Goal: Task Accomplishment & Management: Use online tool/utility

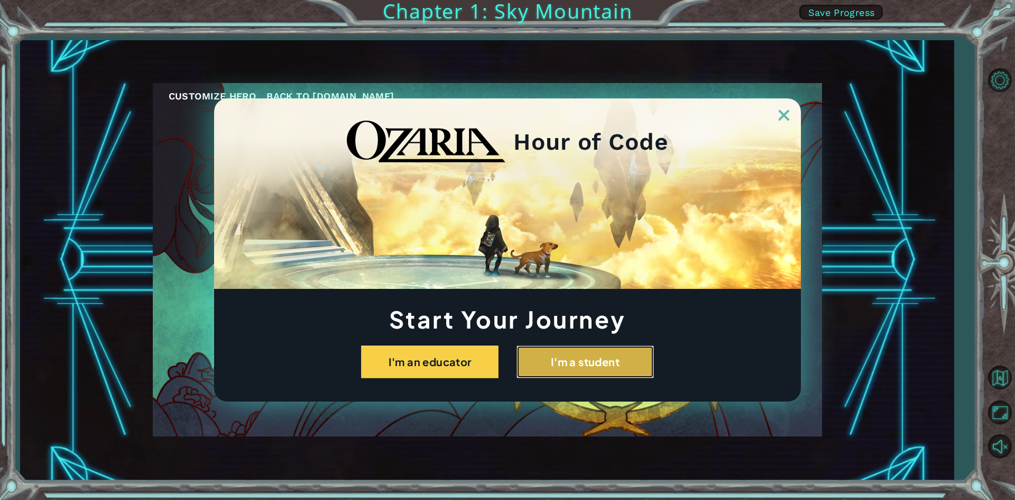
click at [559, 371] on button "I'm a student" at bounding box center [584, 361] width 137 height 33
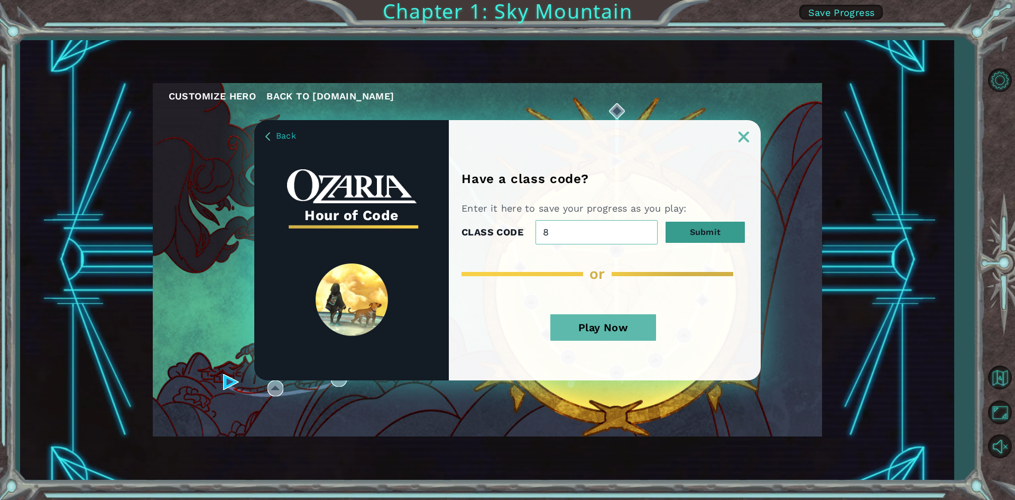
type input "8"
click at [685, 229] on button "Submit" at bounding box center [705, 231] width 79 height 21
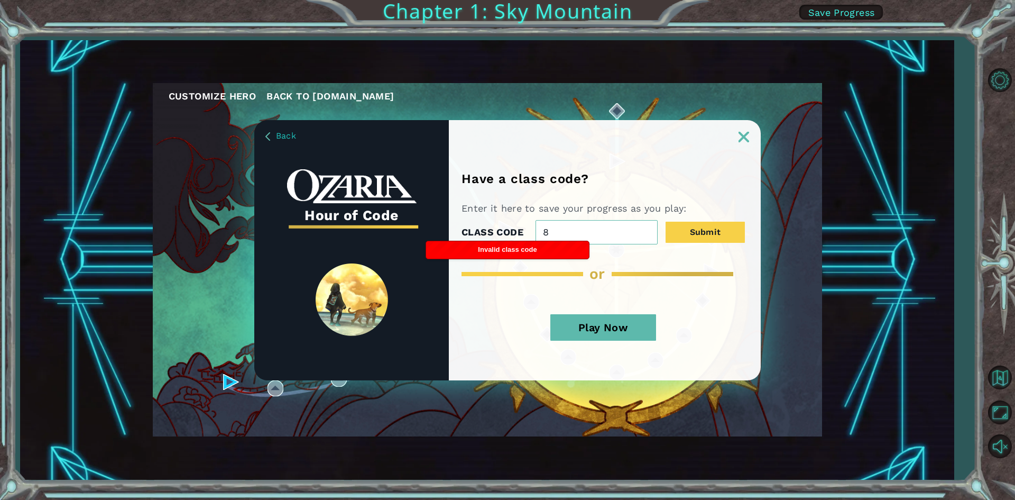
click at [622, 236] on input "8" at bounding box center [596, 232] width 122 height 24
type input "13"
click at [633, 329] on button "Play Now" at bounding box center [603, 327] width 106 height 26
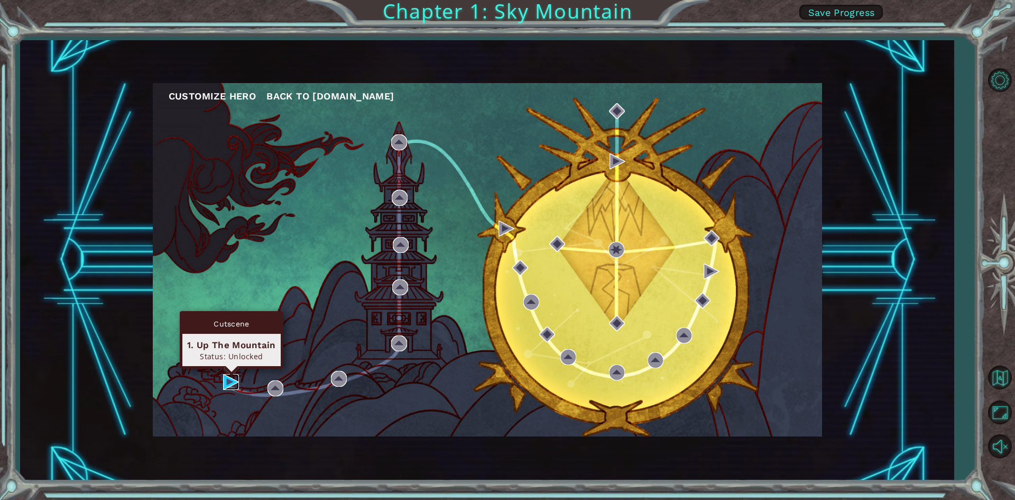
click at [236, 383] on img at bounding box center [231, 382] width 16 height 16
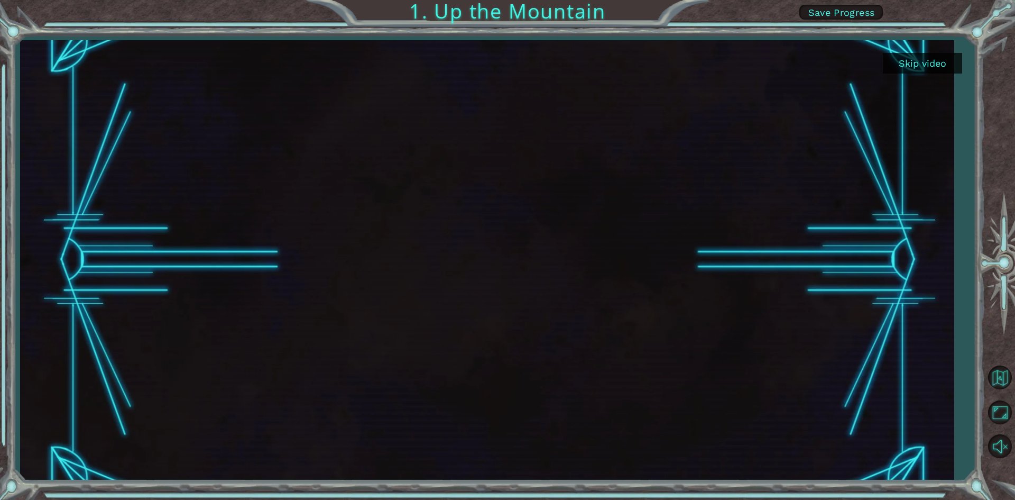
click at [904, 59] on button "Skip video" at bounding box center [922, 63] width 79 height 21
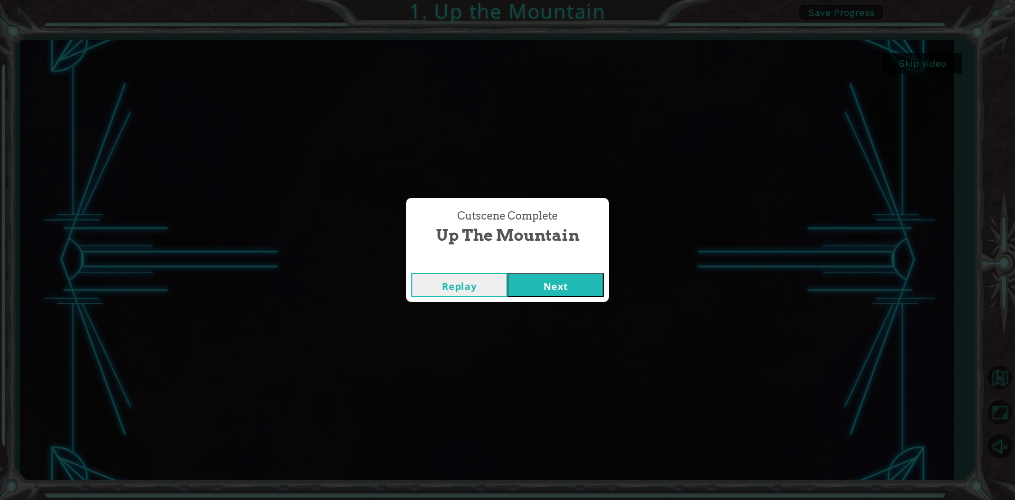
drag, startPoint x: 571, startPoint y: 282, endPoint x: 578, endPoint y: 280, distance: 7.2
click at [578, 280] on button "Next" at bounding box center [555, 285] width 96 height 24
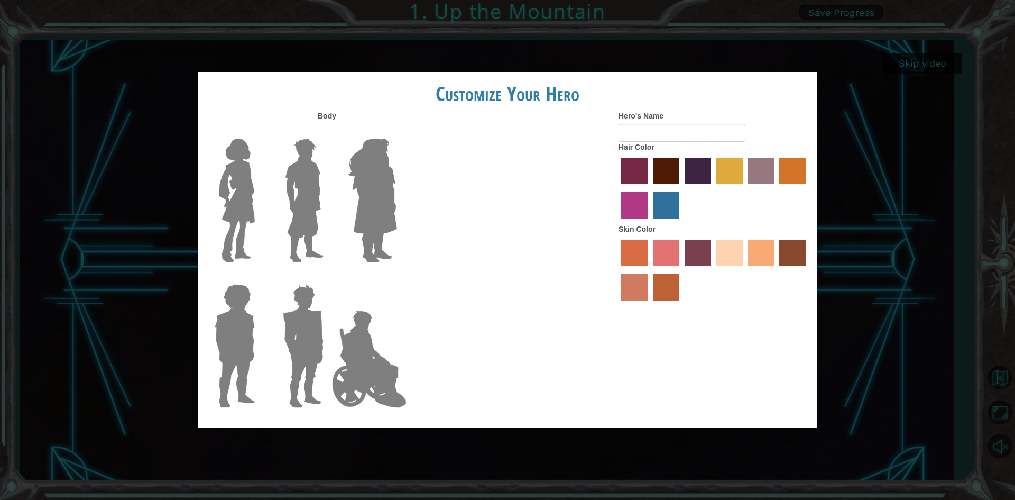
click at [639, 163] on label "paprika hair color" at bounding box center [634, 171] width 26 height 26
click at [617, 188] on input "paprika hair color" at bounding box center [617, 188] width 0 height 0
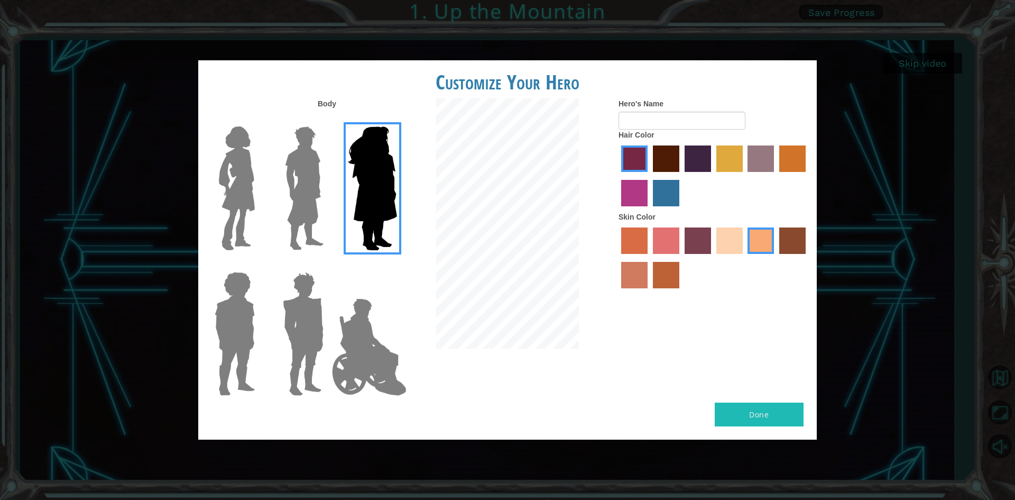
click at [306, 171] on img at bounding box center [304, 188] width 47 height 132
click at [328, 119] on input "Hero Lars" at bounding box center [328, 119] width 0 height 0
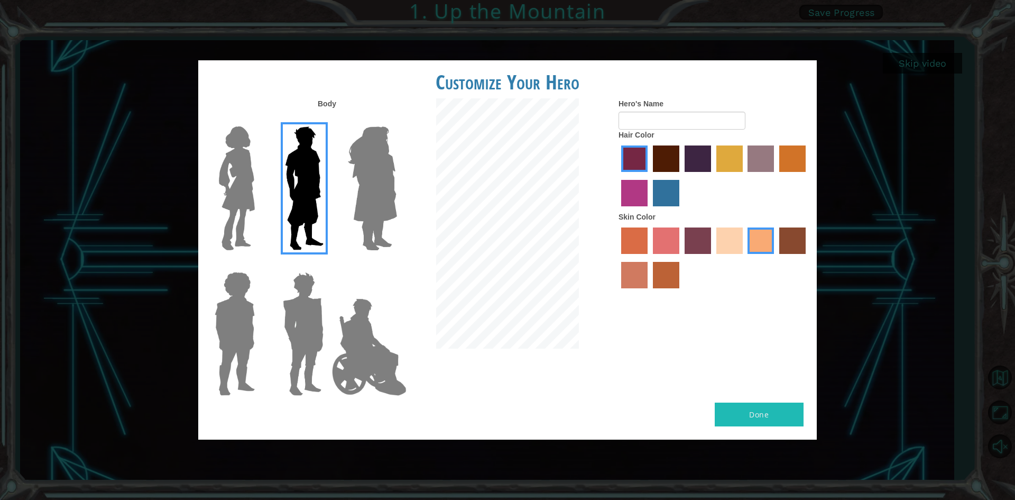
click at [239, 200] on img at bounding box center [237, 188] width 44 height 132
click at [259, 119] on input "Hero Connie" at bounding box center [259, 119] width 0 height 0
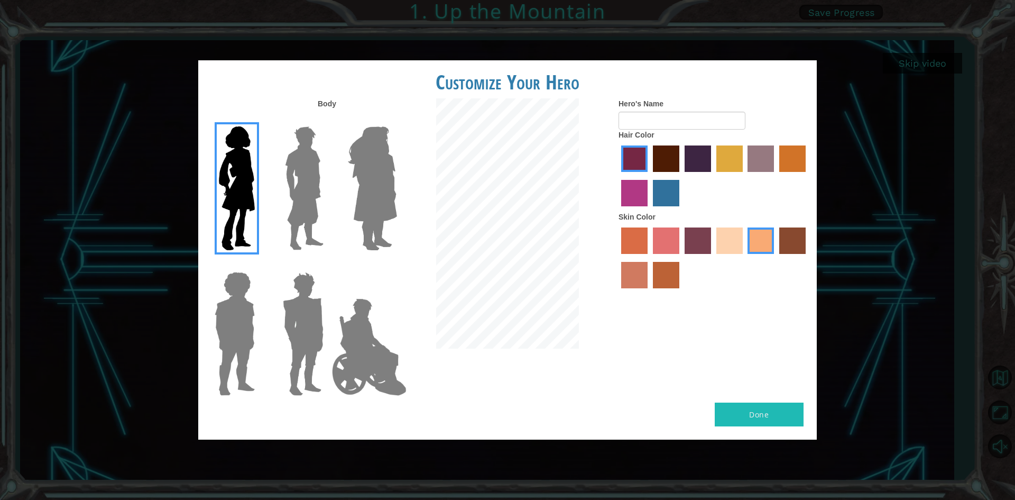
click at [772, 391] on div "Body Hero's Name Hair Color Skin Color" at bounding box center [507, 250] width 618 height 304
drag, startPoint x: 787, startPoint y: 409, endPoint x: 781, endPoint y: 409, distance: 5.8
click at [781, 409] on button "Done" at bounding box center [759, 414] width 89 height 24
click at [777, 409] on button "Done" at bounding box center [759, 414] width 89 height 24
type input "ghala"
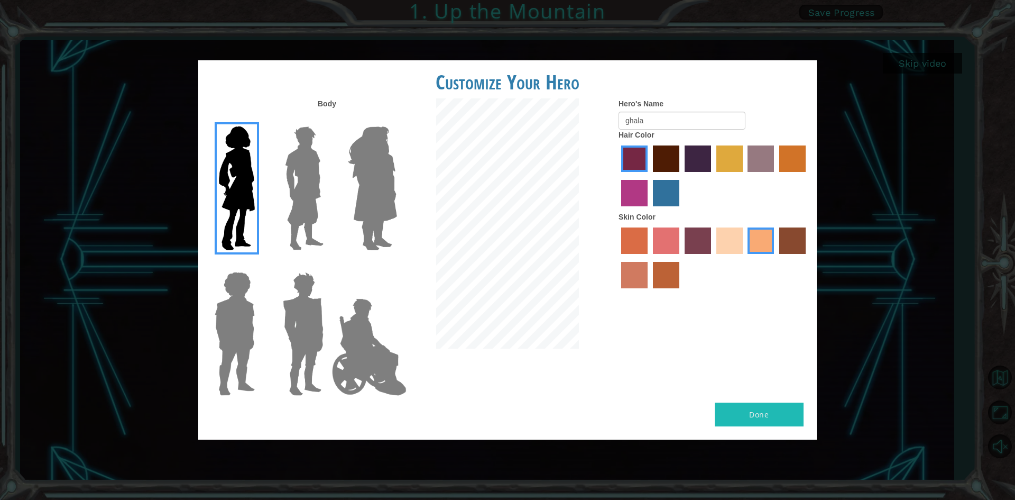
click at [742, 411] on button "Done" at bounding box center [759, 414] width 89 height 24
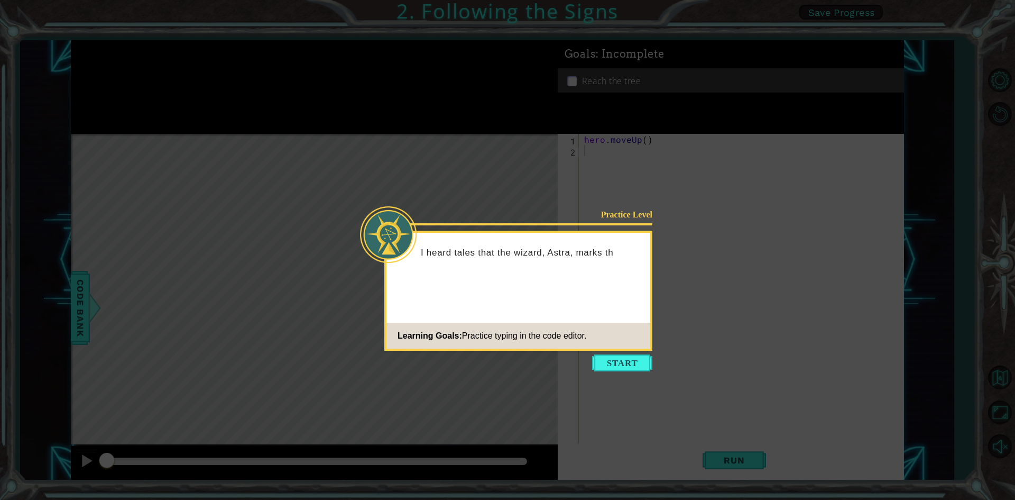
click at [618, 349] on div "Practice Level I heard tales that the wizard, Astra, marks th Learning Goals: P…" at bounding box center [518, 290] width 268 height 120
click at [623, 359] on button "Start" at bounding box center [622, 362] width 60 height 17
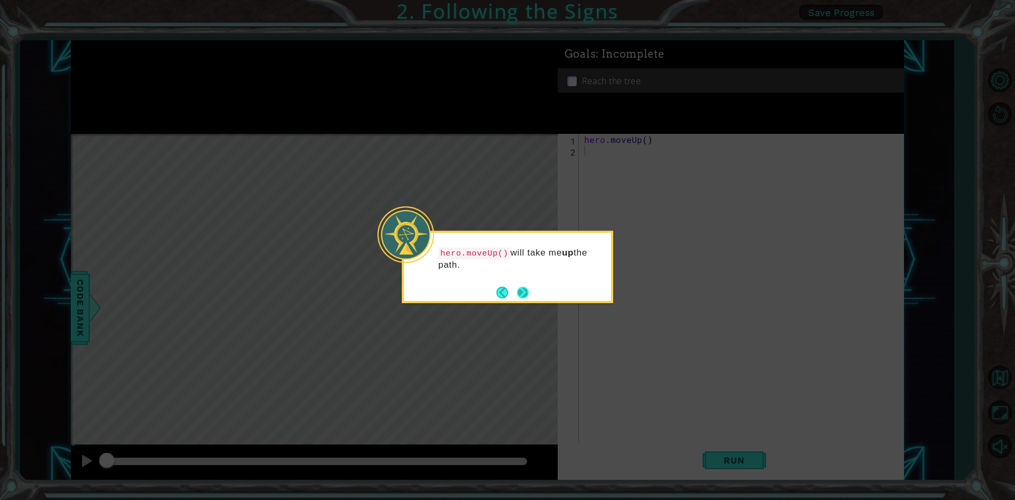
click at [525, 292] on button "Next" at bounding box center [523, 293] width 12 height 12
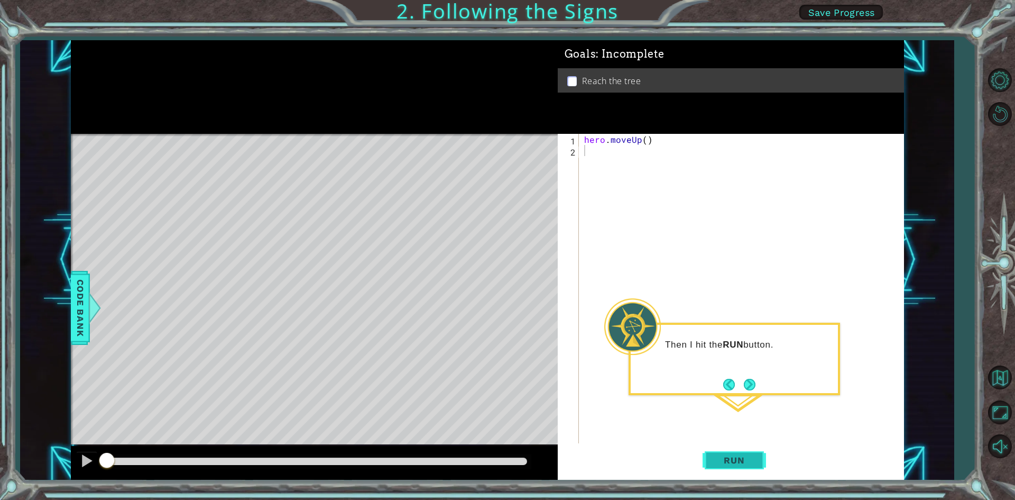
click at [739, 450] on button "Run" at bounding box center [734, 460] width 63 height 34
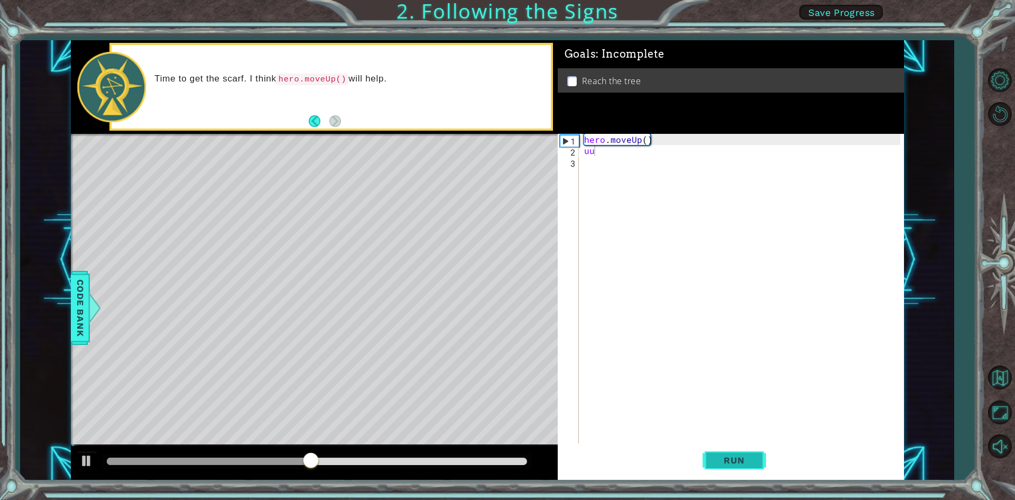
click at [727, 462] on span "Run" at bounding box center [734, 460] width 42 height 11
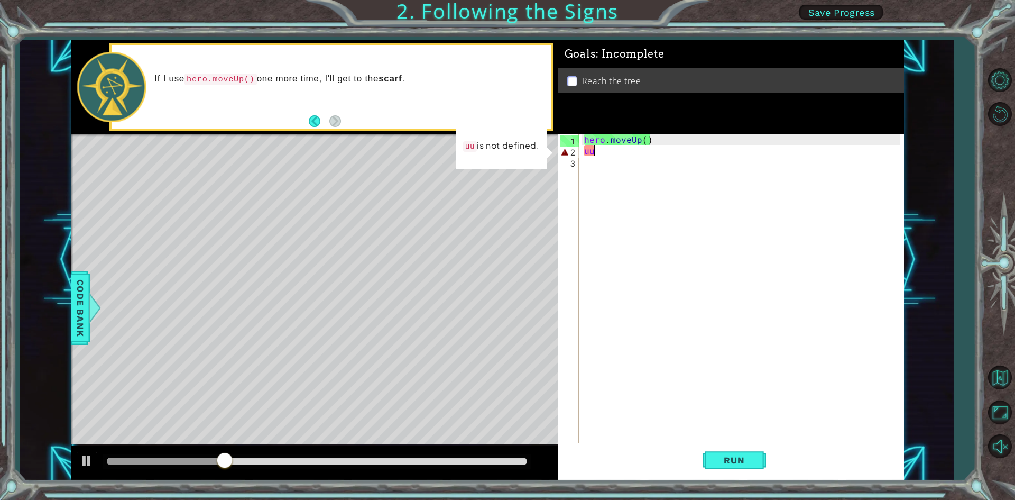
type textarea "u"
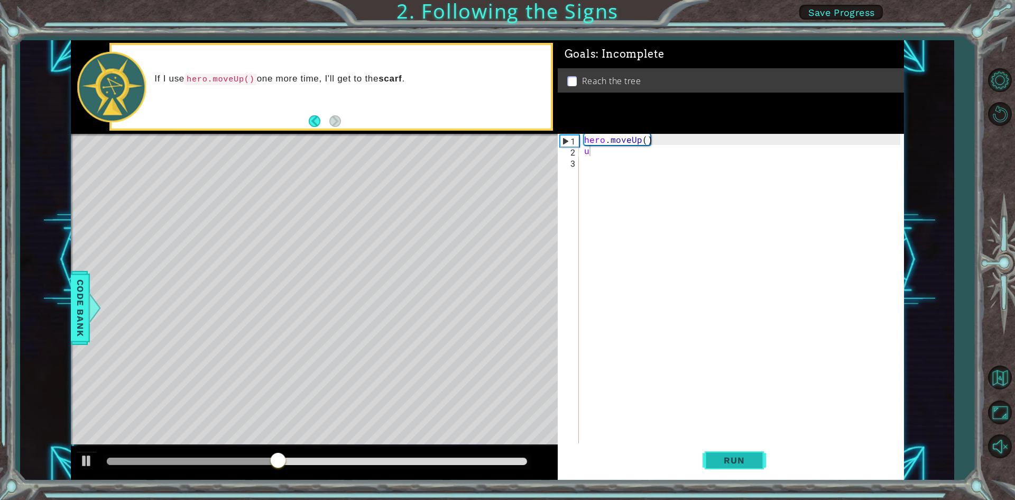
click at [726, 449] on button "Run" at bounding box center [734, 460] width 63 height 34
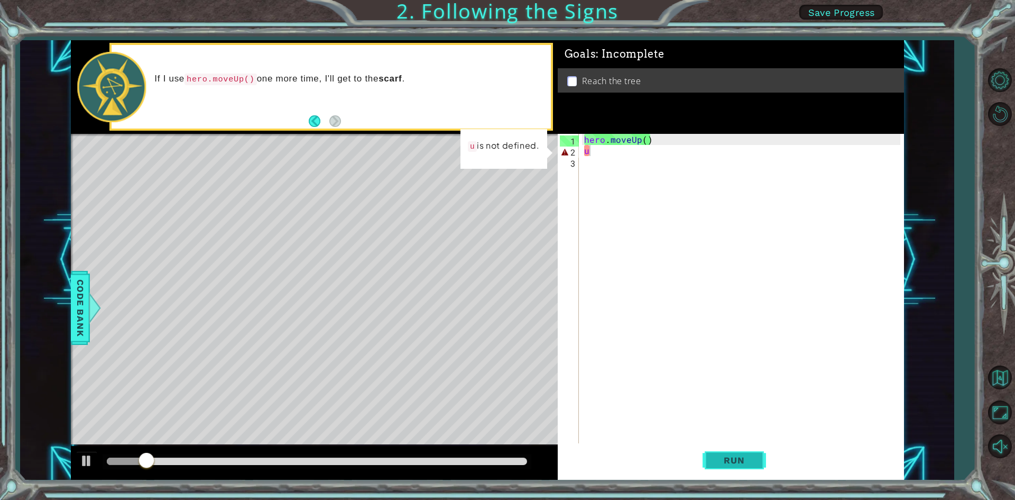
click at [732, 451] on button "Run" at bounding box center [734, 460] width 63 height 34
click at [731, 447] on button "Run" at bounding box center [734, 460] width 63 height 34
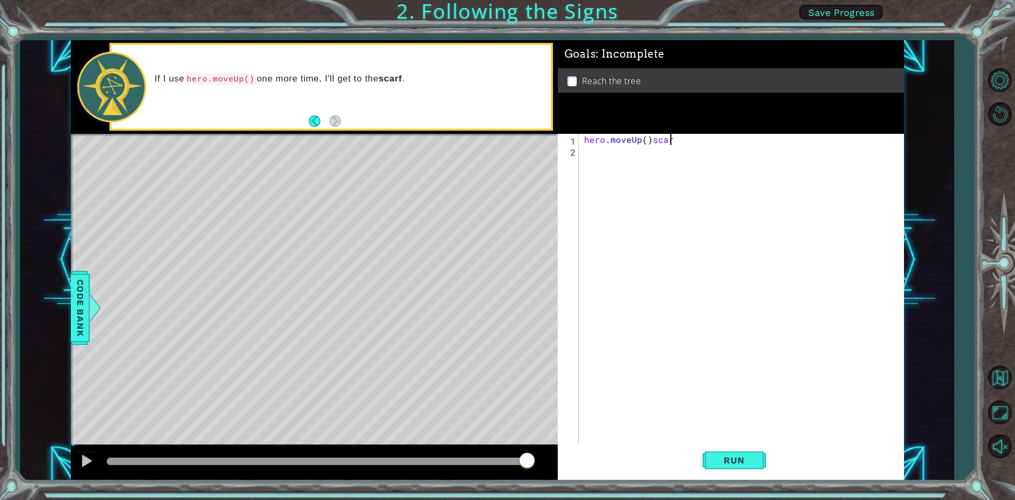
scroll to position [0, 5]
type textarea "hero.moveUp()scarf"
click at [730, 433] on div "hero.moveUp()scarf 1 2 hero . moveUp ( ) scarf הההההההההההההההההההההההההההההההה…" at bounding box center [731, 307] width 346 height 346
click at [731, 435] on div "hero . moveUp ( ) scarf" at bounding box center [744, 300] width 324 height 333
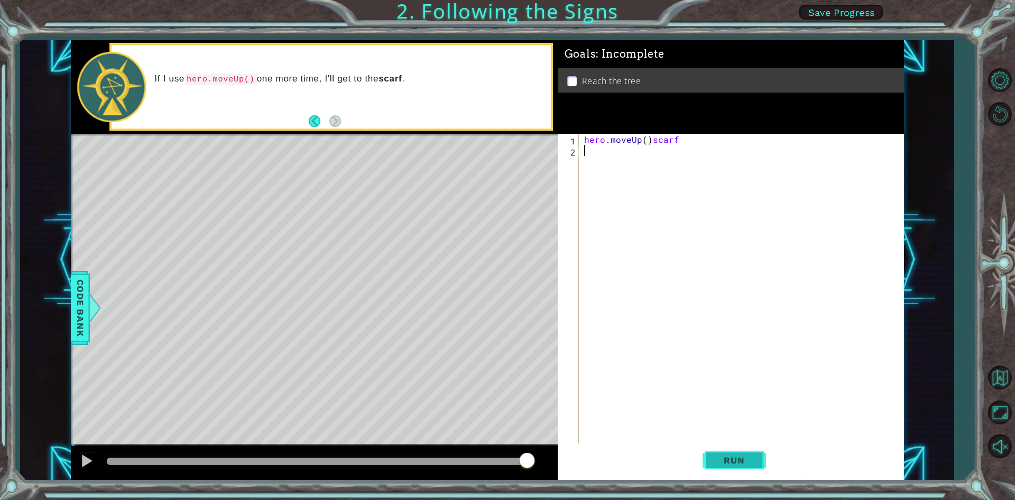
click at [737, 459] on span "Run" at bounding box center [734, 460] width 42 height 11
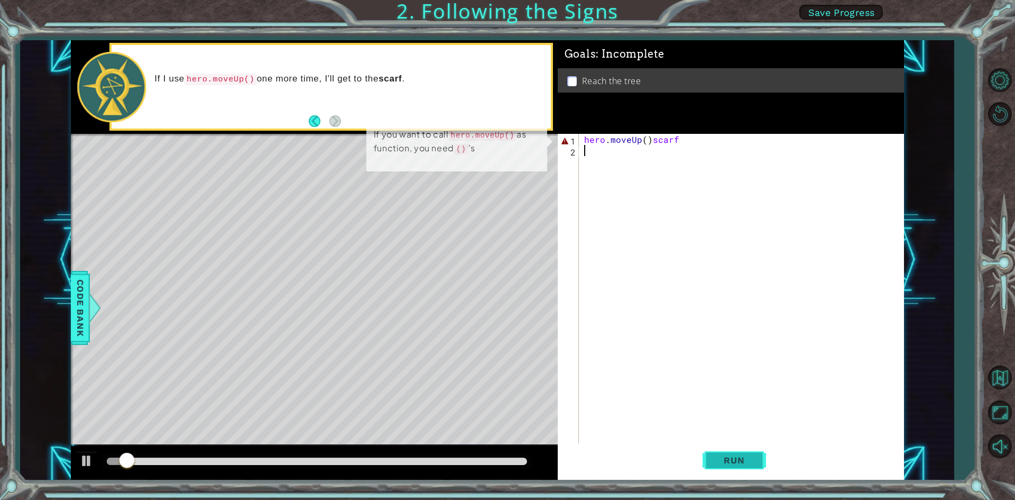
click at [737, 458] on span "Run" at bounding box center [734, 460] width 42 height 11
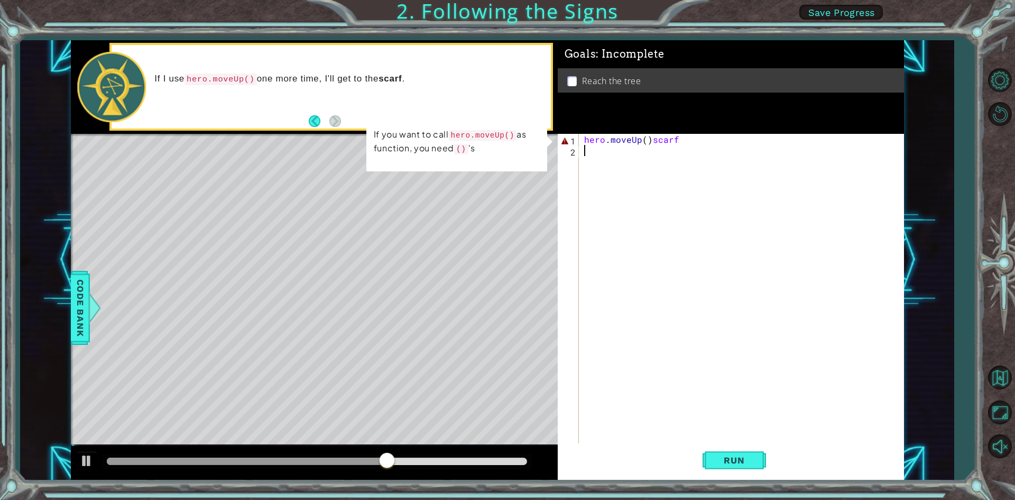
click at [571, 82] on p at bounding box center [572, 81] width 10 height 10
